Goal: Information Seeking & Learning: Check status

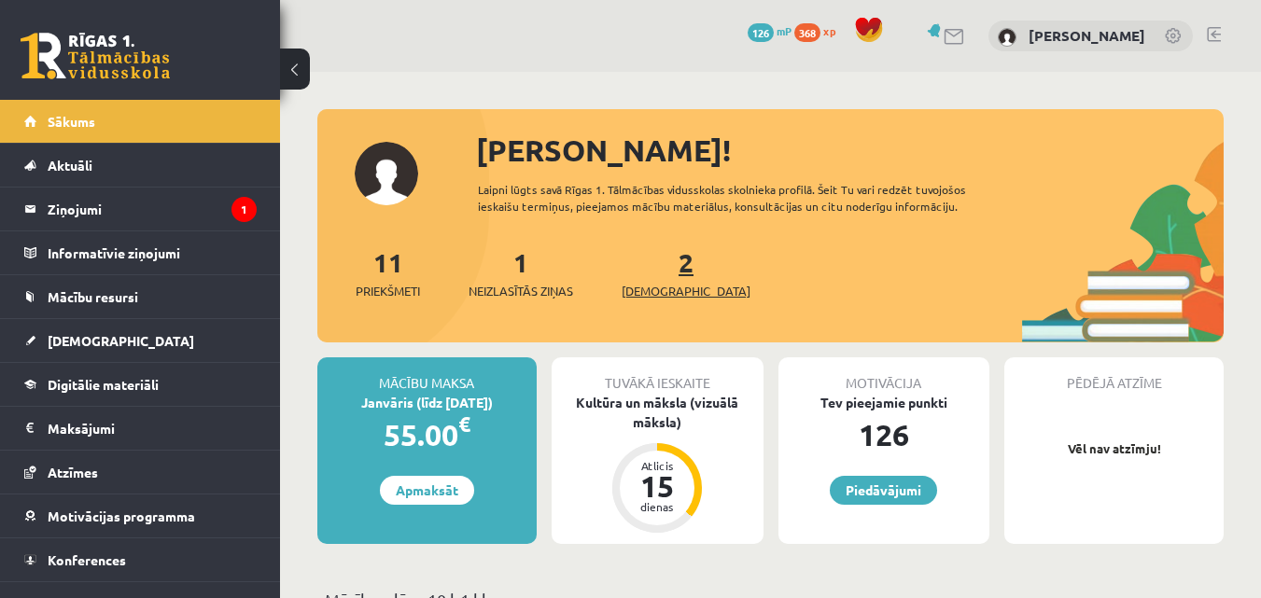
click at [652, 265] on link "2 Ieskaites" at bounding box center [686, 272] width 129 height 55
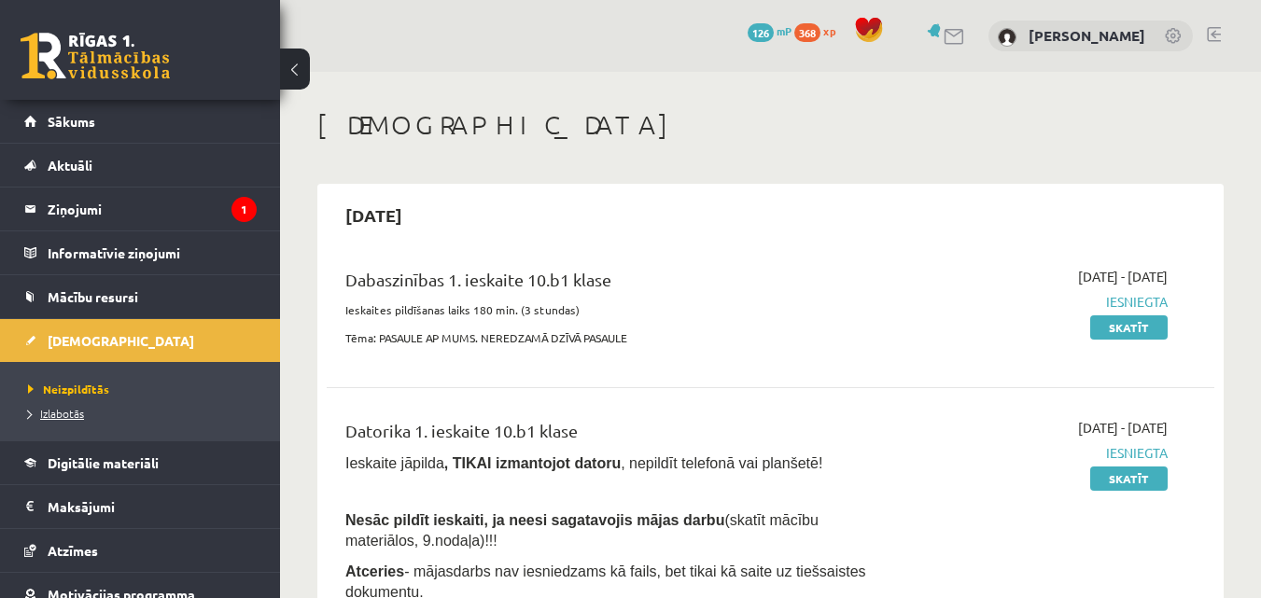
click at [68, 413] on span "Izlabotās" at bounding box center [56, 413] width 56 height 15
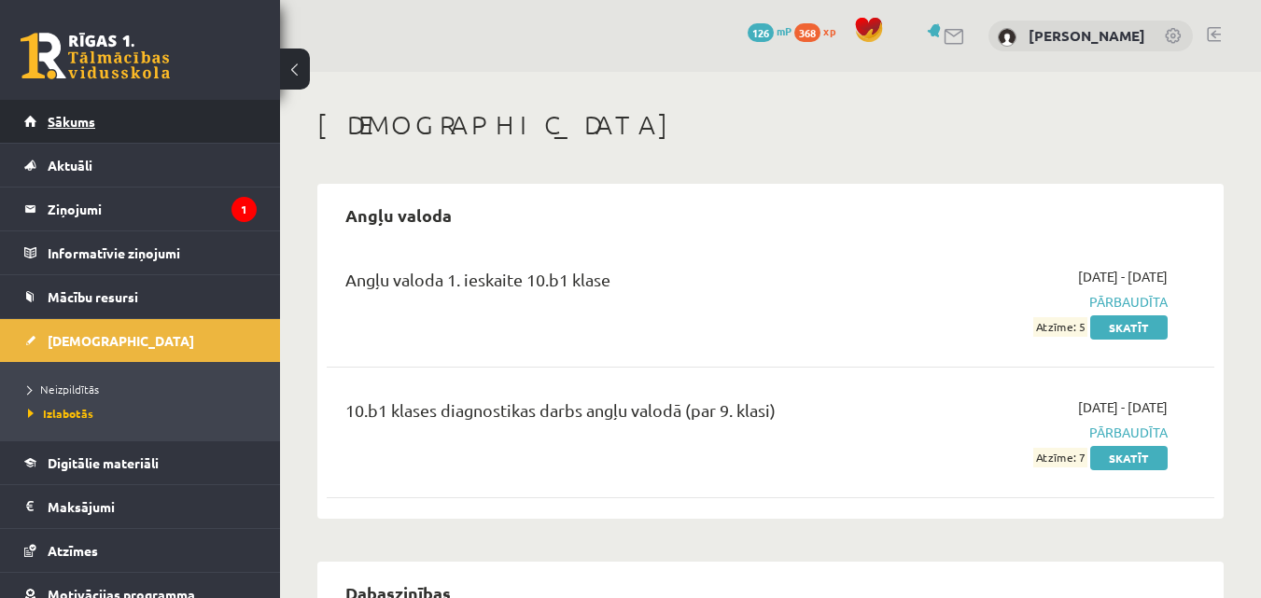
click at [97, 115] on link "Sākums" at bounding box center [140, 121] width 232 height 43
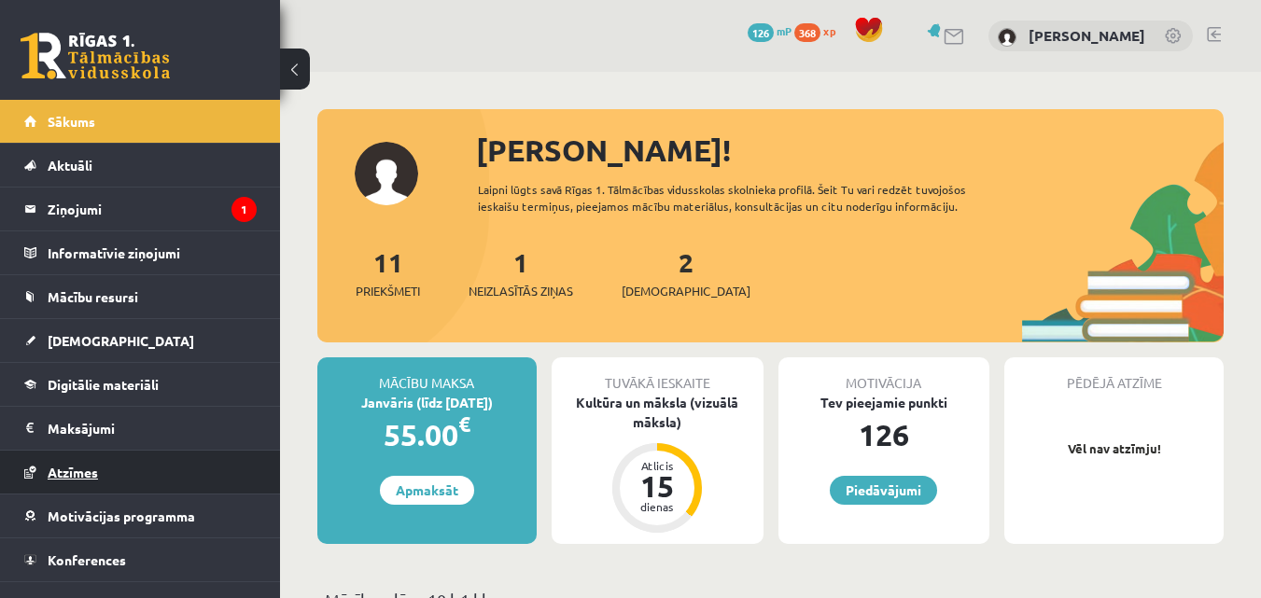
click at [77, 467] on span "Atzīmes" at bounding box center [73, 472] width 50 height 17
